Goal: Find specific page/section: Find specific page/section

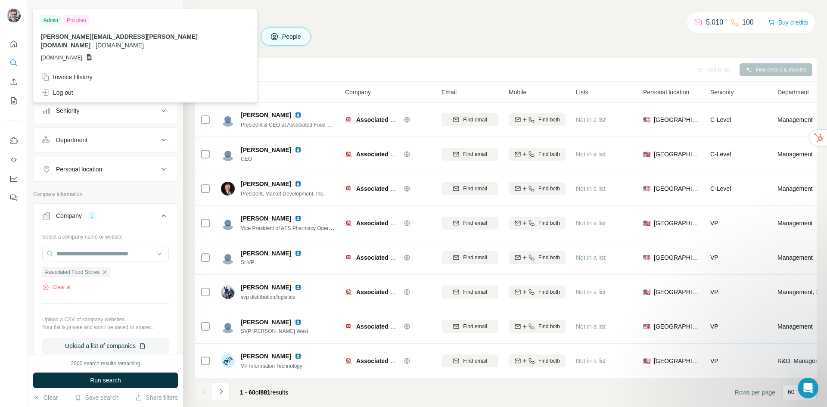
scroll to position [387, 0]
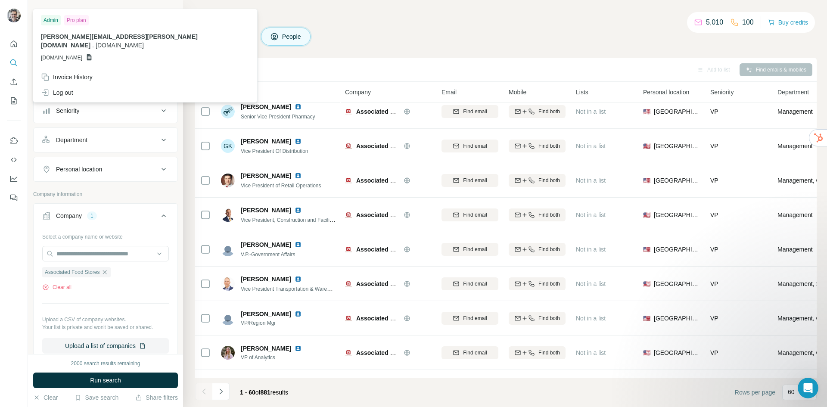
click at [13, 17] on img at bounding box center [14, 16] width 14 height 14
click at [48, 21] on div "Admin" at bounding box center [51, 20] width 20 height 10
click at [529, 40] on div "Companies People" at bounding box center [506, 37] width 622 height 18
click at [12, 15] on img at bounding box center [14, 16] width 14 height 14
click at [16, 20] on img at bounding box center [14, 16] width 14 height 14
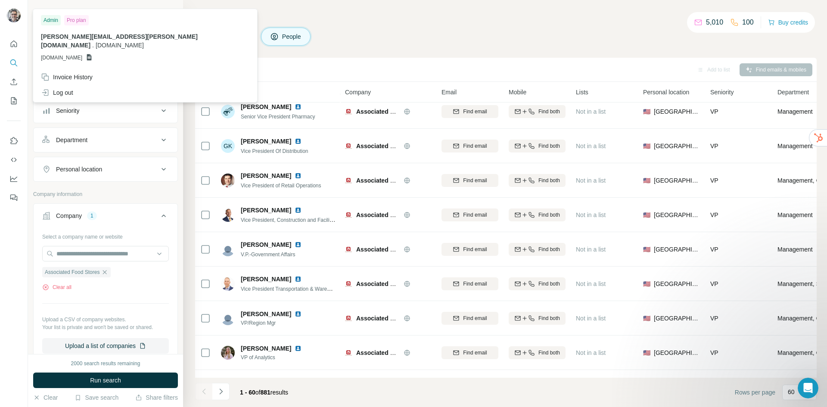
click at [16, 22] on img at bounding box center [14, 16] width 14 height 14
click at [54, 73] on div "Invoice History" at bounding box center [67, 77] width 52 height 9
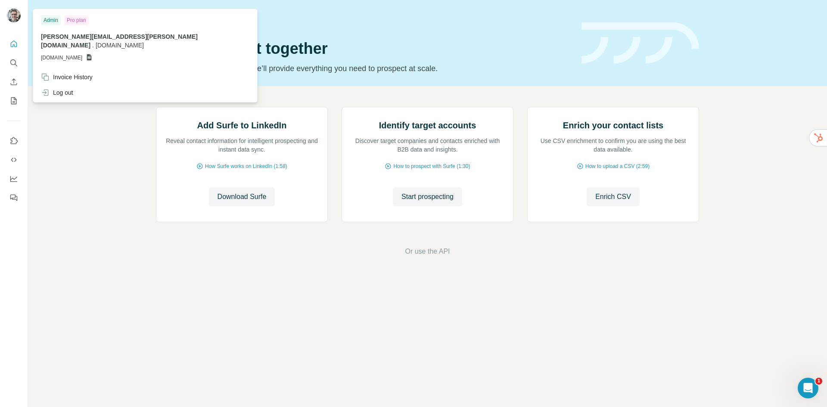
click at [14, 13] on img at bounding box center [14, 16] width 14 height 14
click at [72, 73] on div "Invoice History" at bounding box center [67, 77] width 52 height 9
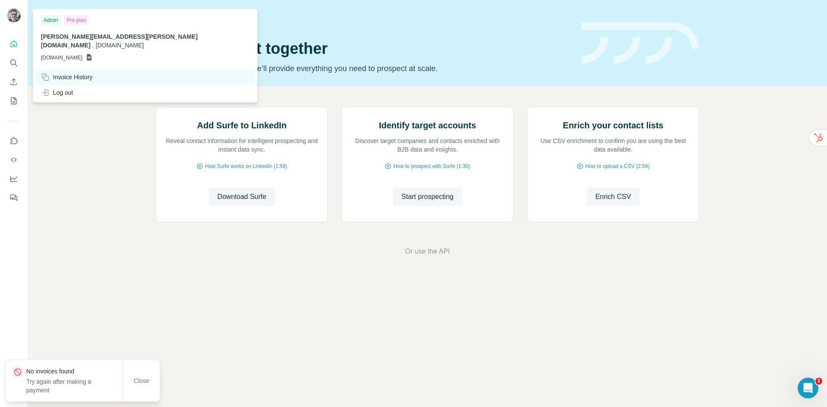
click at [71, 73] on div "Invoice History" at bounding box center [67, 77] width 52 height 9
click at [138, 383] on span "Close" at bounding box center [142, 381] width 16 height 9
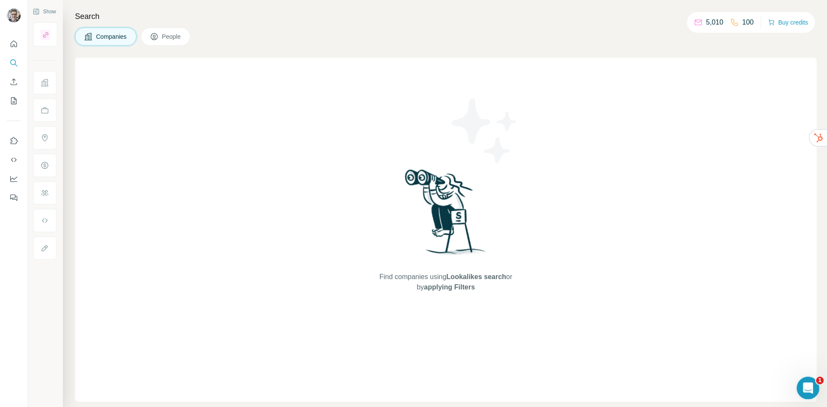
click at [806, 386] on icon "Open Intercom Messenger" at bounding box center [807, 387] width 14 height 14
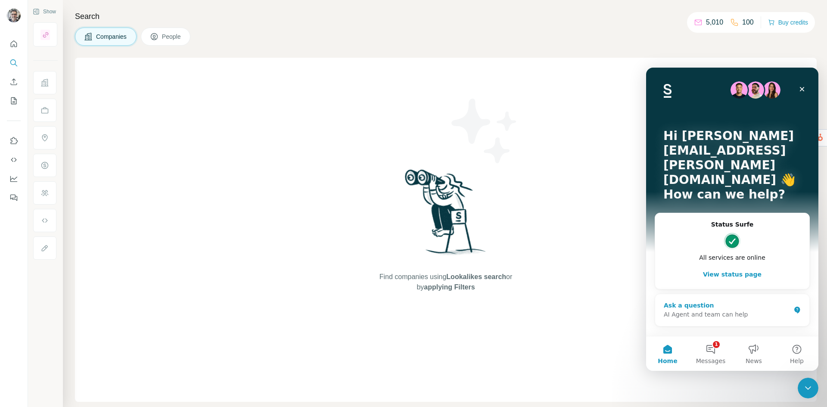
click at [701, 310] on div "AI Agent and team can help" at bounding box center [727, 314] width 127 height 9
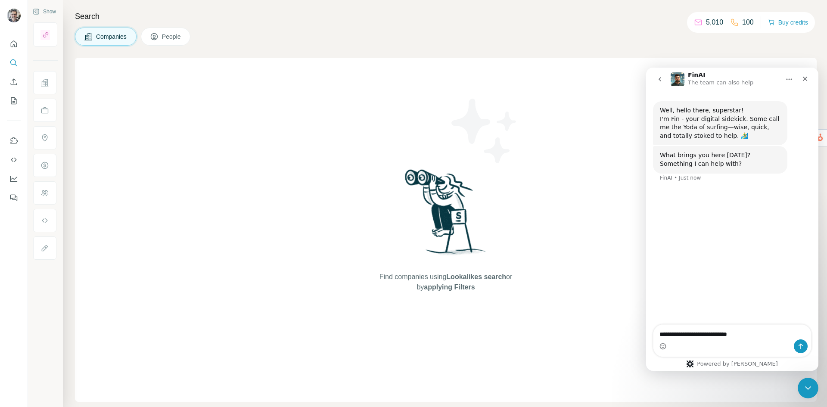
type textarea "**********"
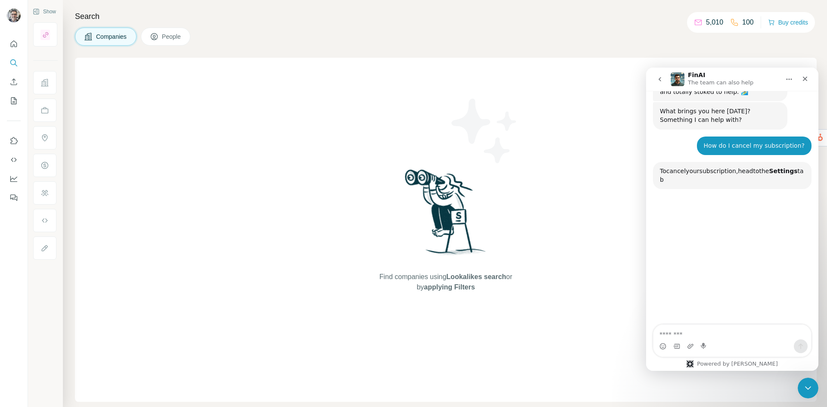
scroll to position [92, 0]
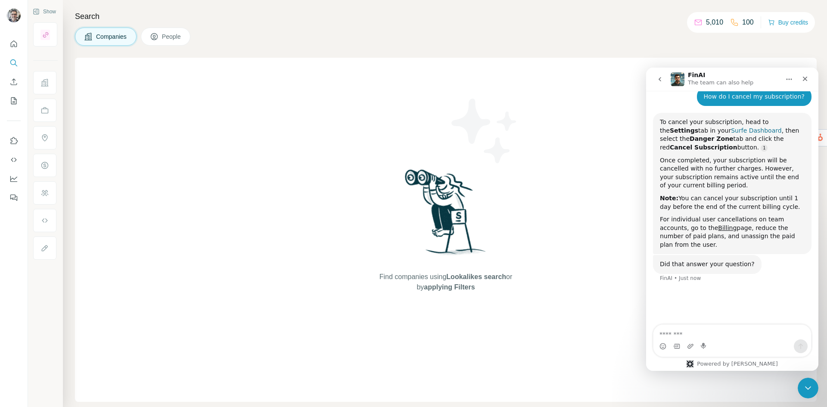
click at [731, 133] on link "Surfe Dashboard" at bounding box center [756, 130] width 50 height 7
